Goal: Transaction & Acquisition: Purchase product/service

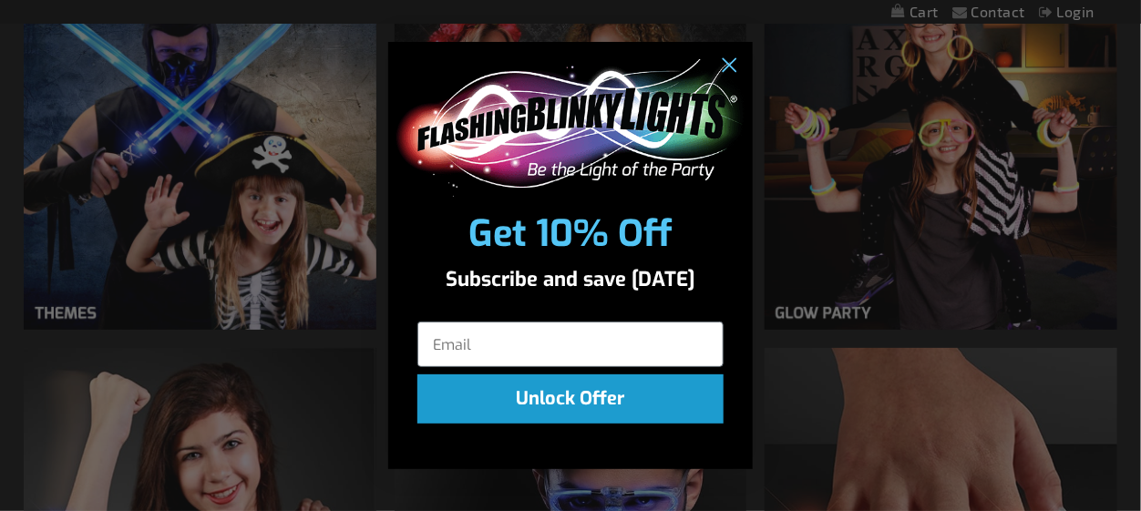
scroll to position [1462, 0]
click at [741, 69] on circle "Close dialog" at bounding box center [728, 66] width 30 height 30
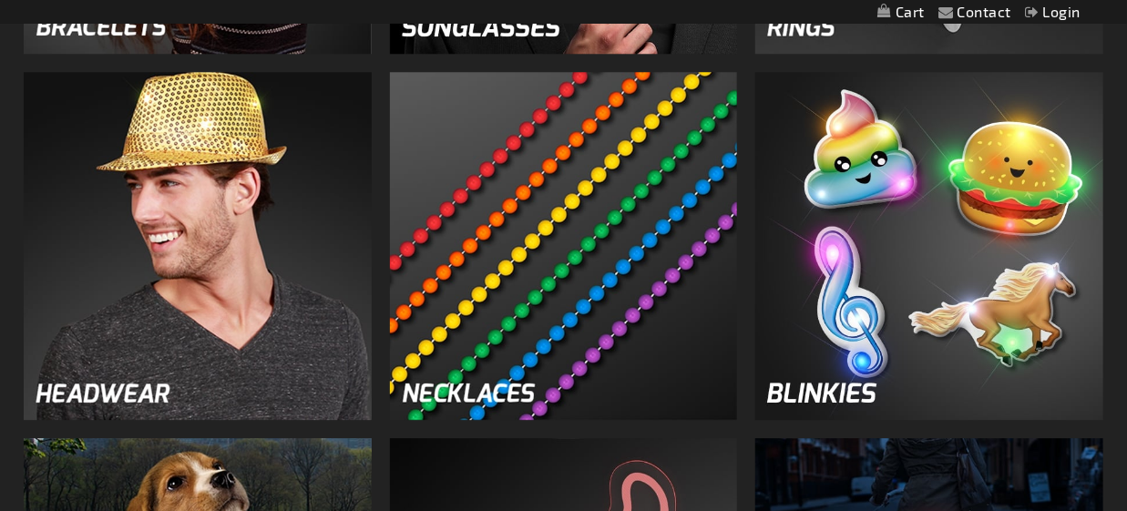
scroll to position [2546, 0]
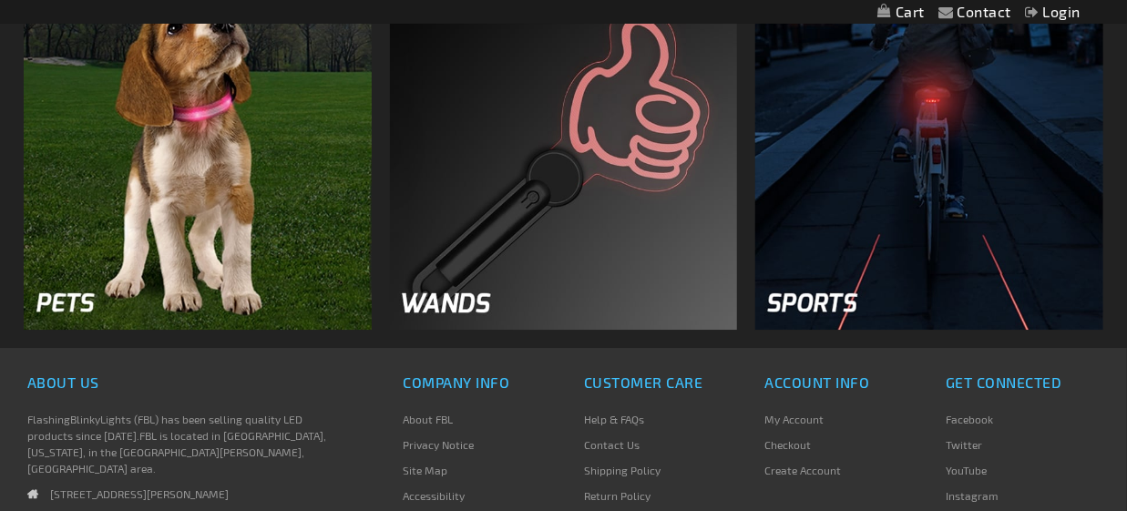
click at [607, 136] on img at bounding box center [564, 157] width 348 height 348
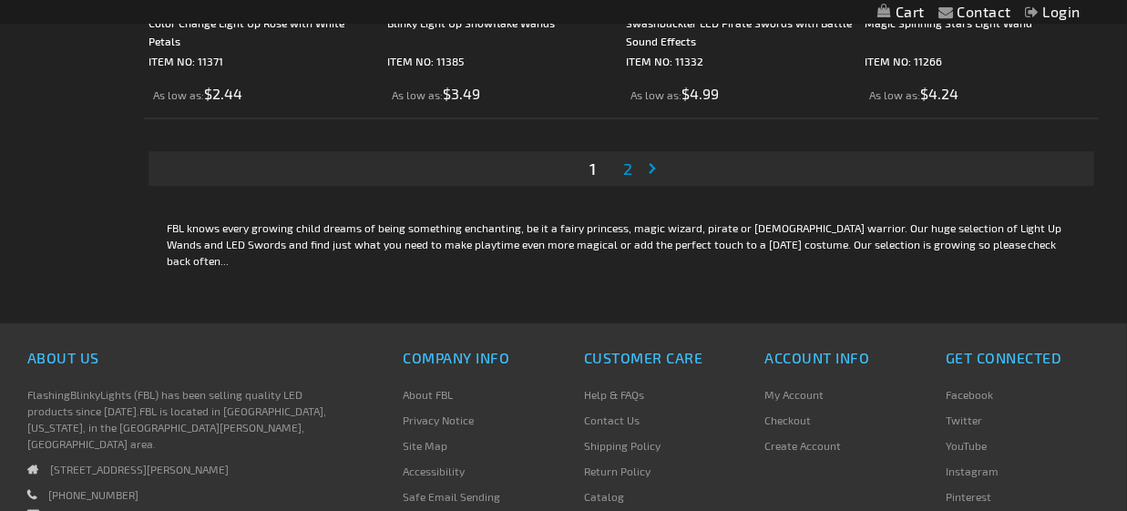
scroll to position [5557, 0]
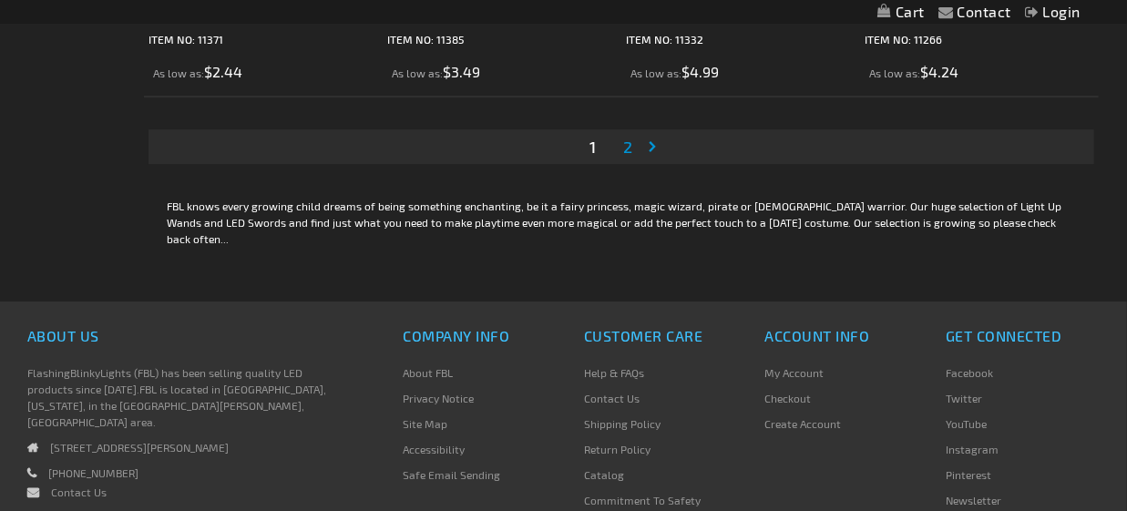
click at [626, 148] on span "2" at bounding box center [627, 147] width 9 height 20
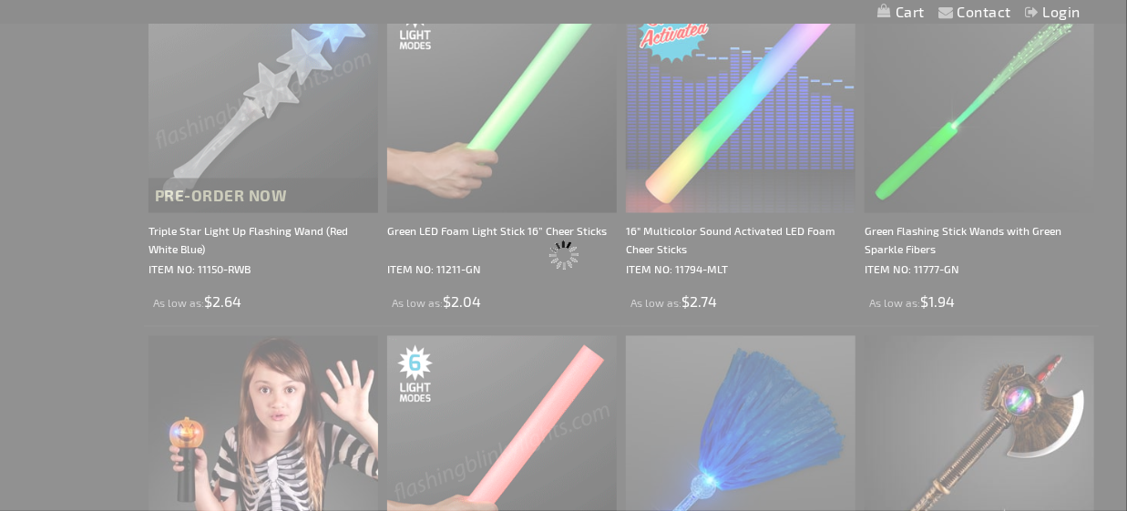
scroll to position [1287, 0]
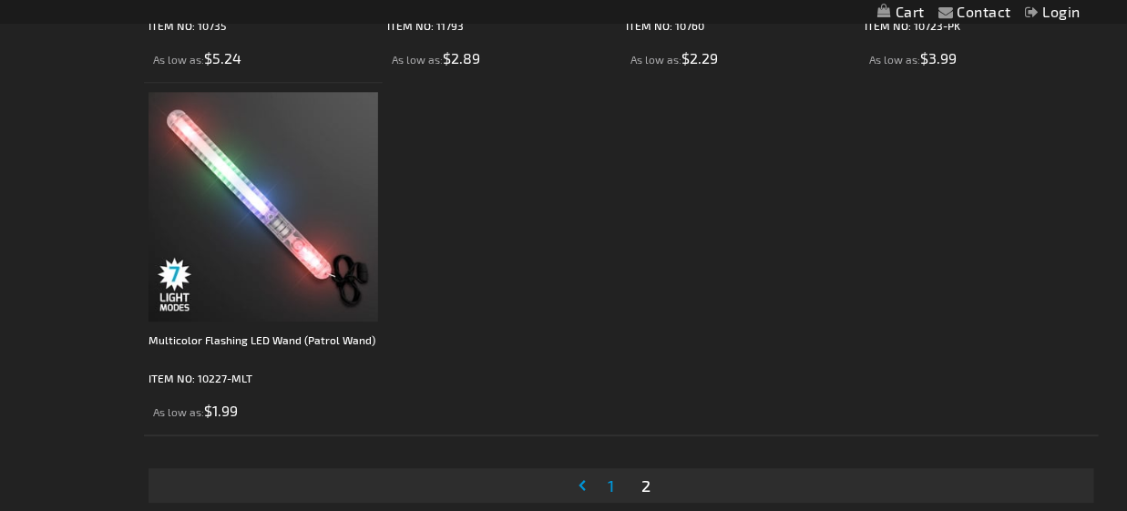
scroll to position [2095, 0]
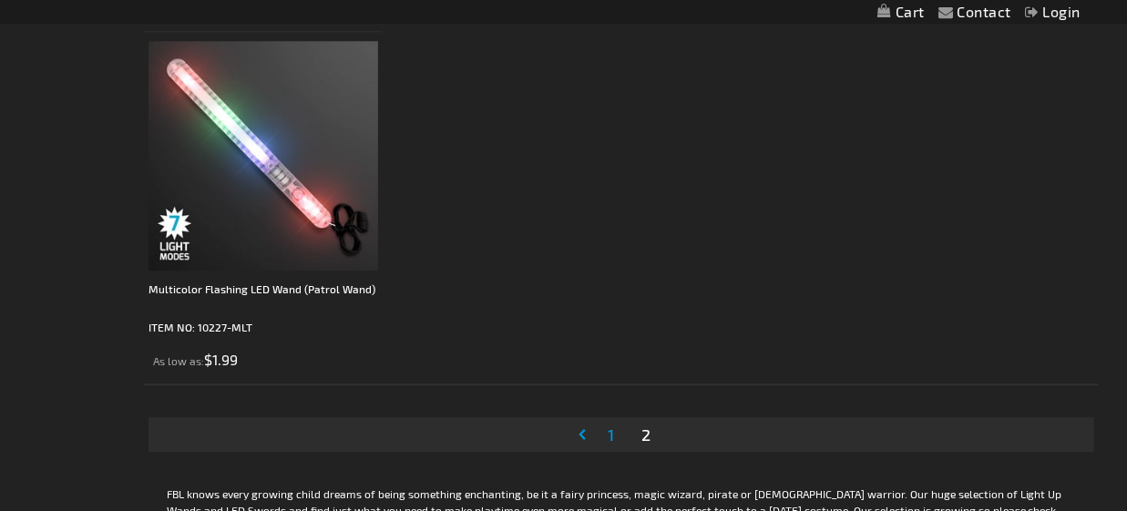
click at [609, 438] on span "1" at bounding box center [611, 435] width 6 height 20
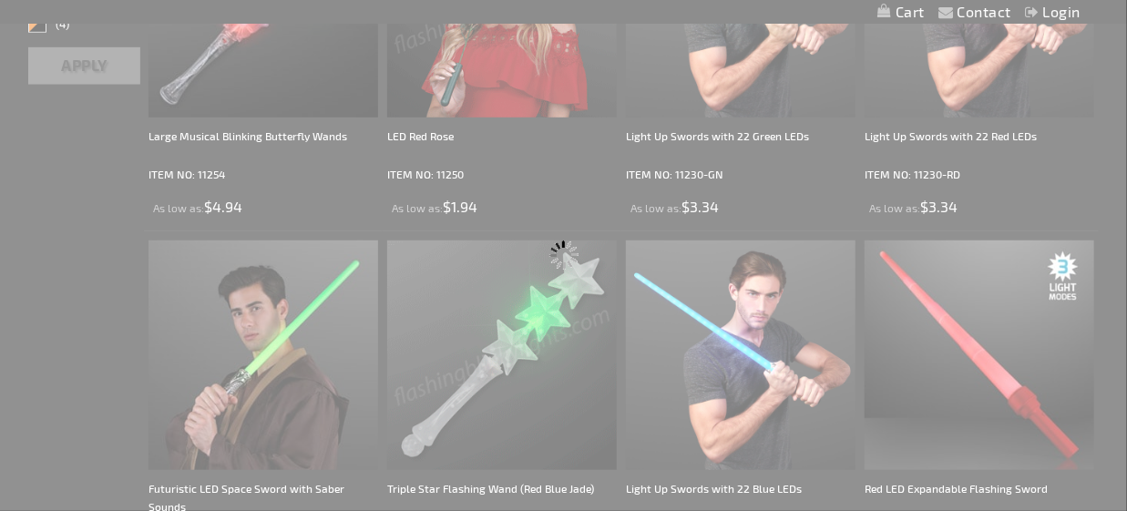
scroll to position [0, 0]
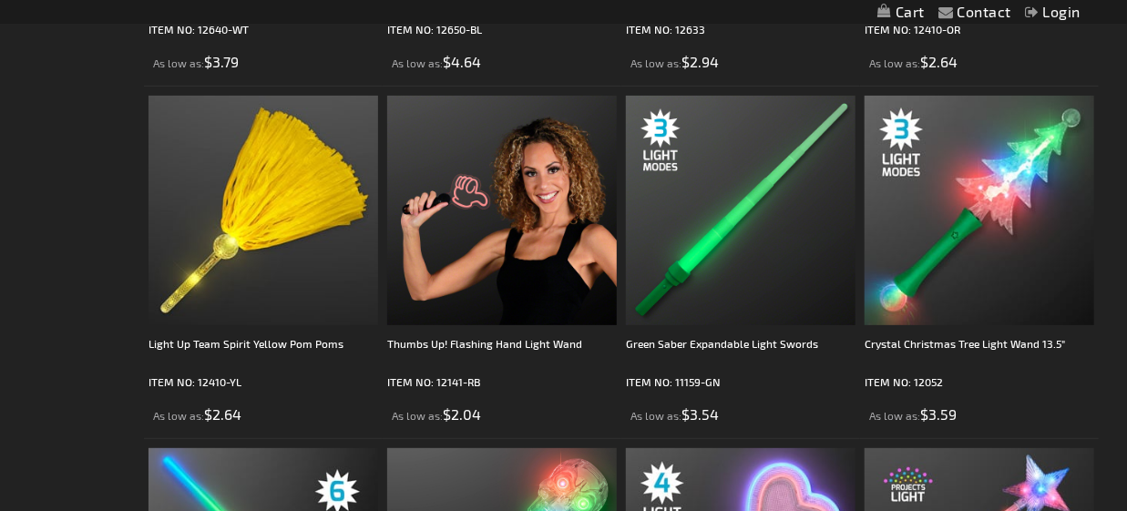
scroll to position [3097, 0]
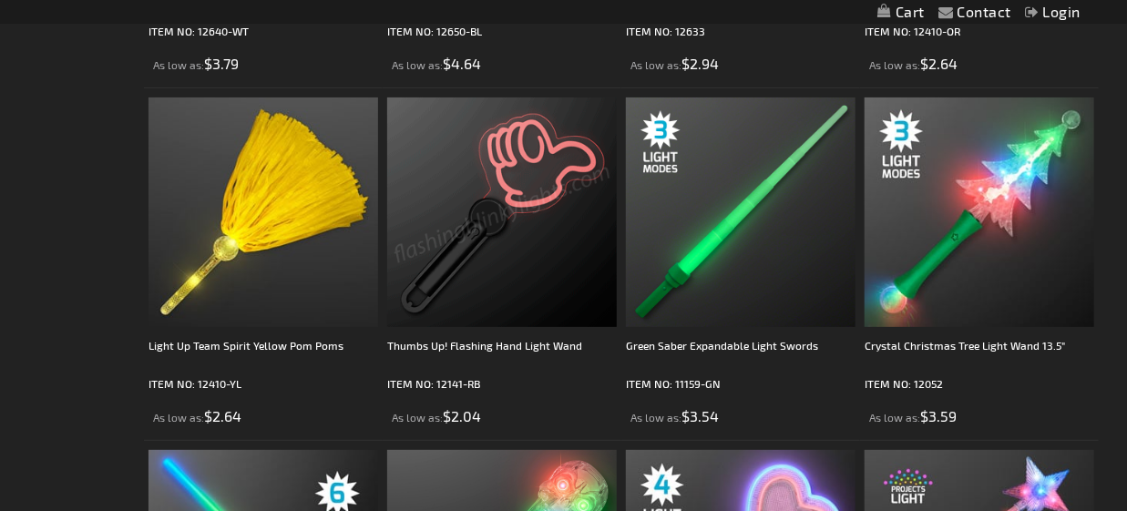
click at [503, 184] on img at bounding box center [502, 212] width 230 height 230
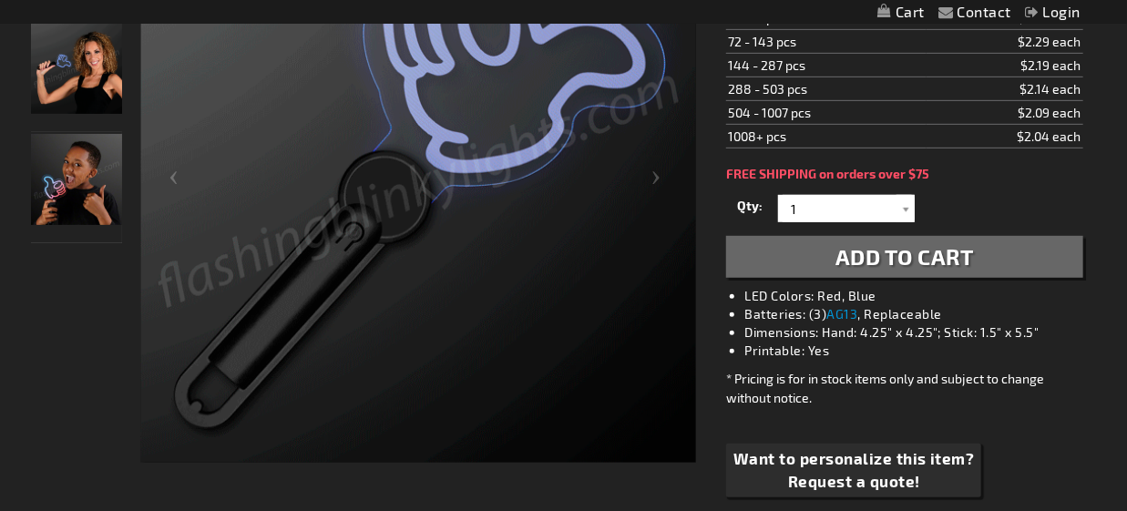
scroll to position [181, 0]
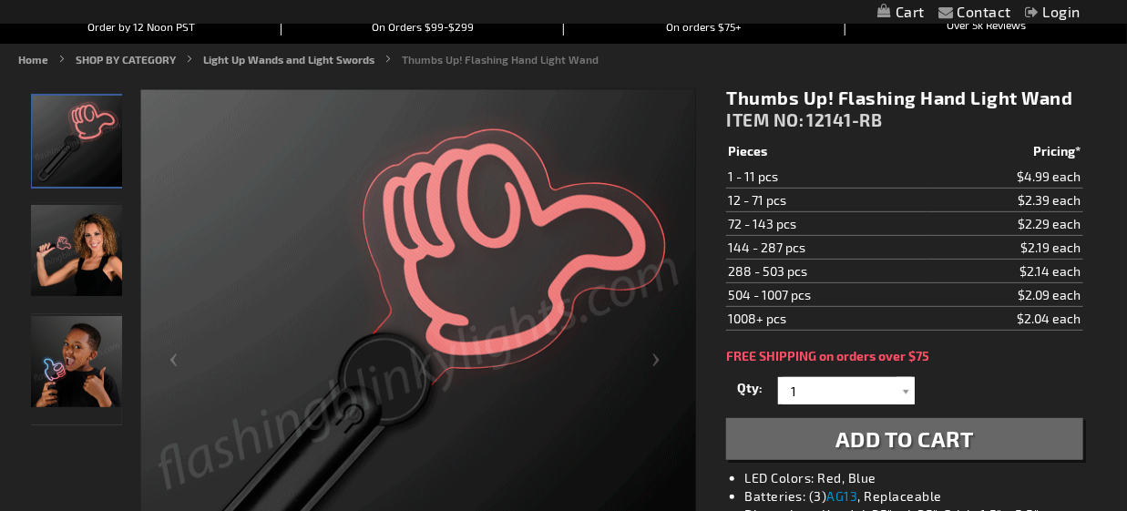
click at [89, 368] on img "Boy displaying LED Light Up Thumbs Up Wand" at bounding box center [76, 361] width 91 height 91
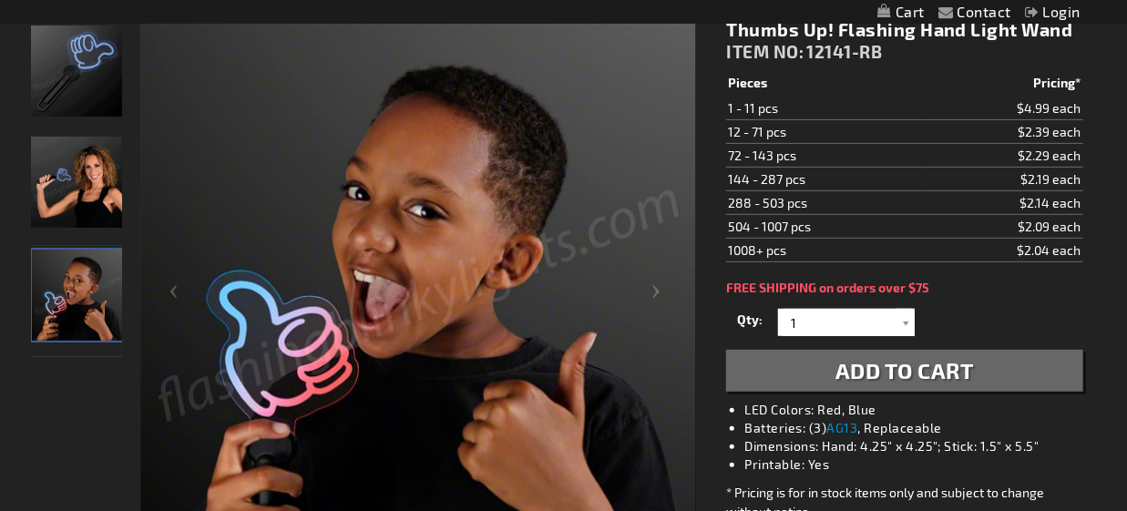
scroll to position [0, 0]
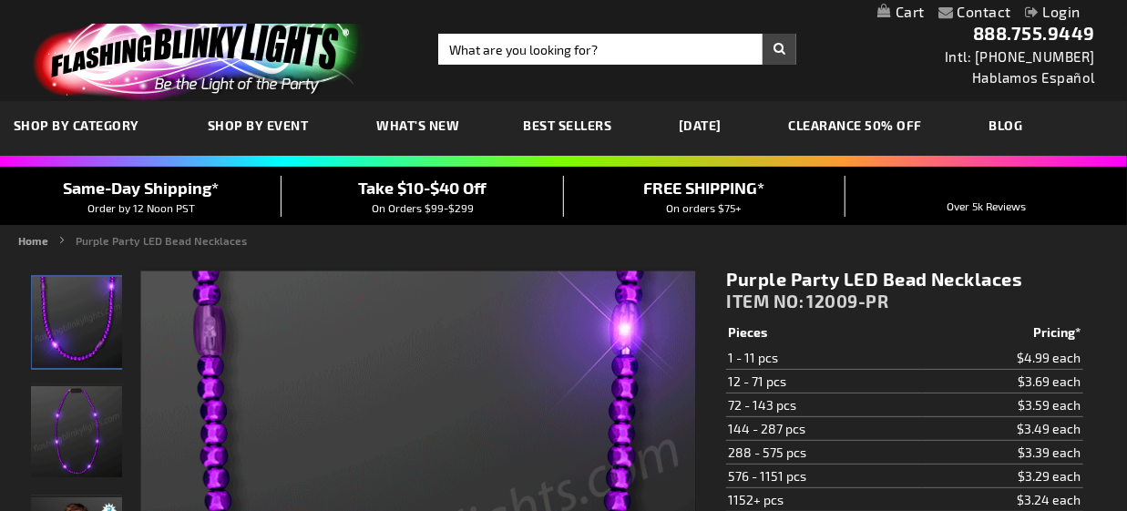
scroll to position [273, 0]
